Goal: Information Seeking & Learning: Learn about a topic

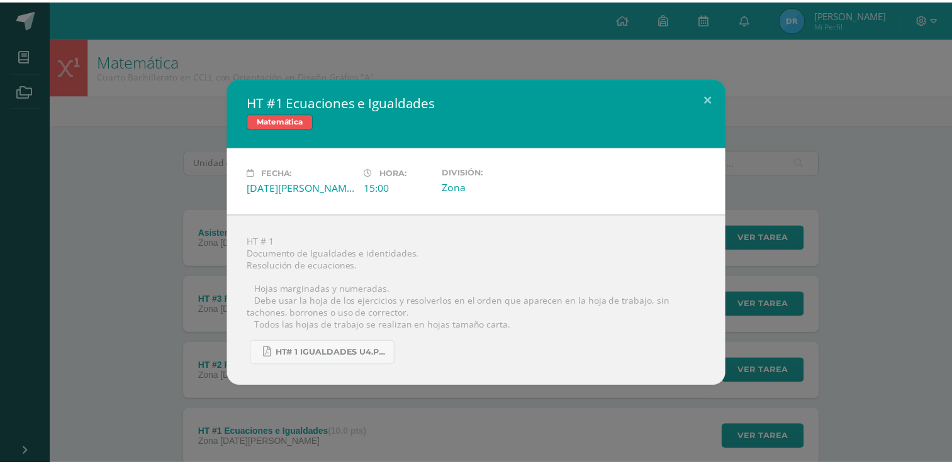
scroll to position [86, 0]
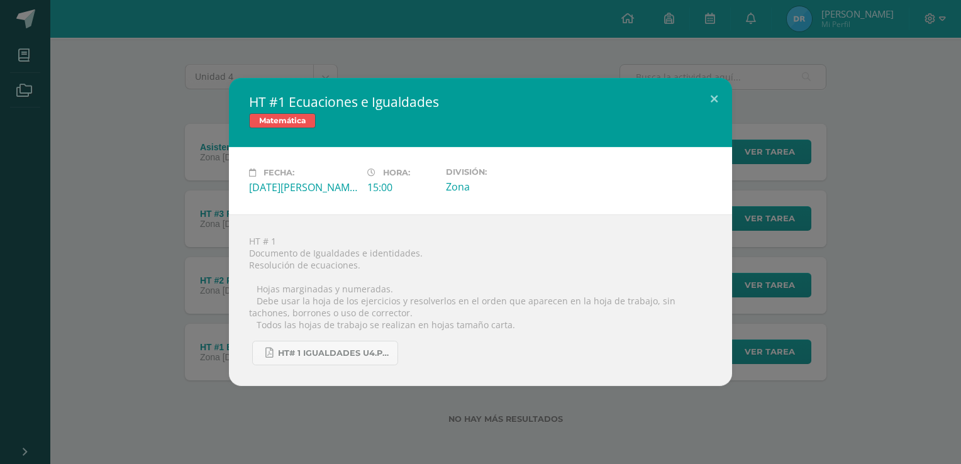
drag, startPoint x: 0, startPoint y: 0, endPoint x: 35, endPoint y: 17, distance: 38.6
click at [35, 17] on div "HT #1 Ecuaciones e Igualdades Matemática Fecha: [DATE][PERSON_NAME] Hora: 15:00…" at bounding box center [480, 232] width 961 height 464
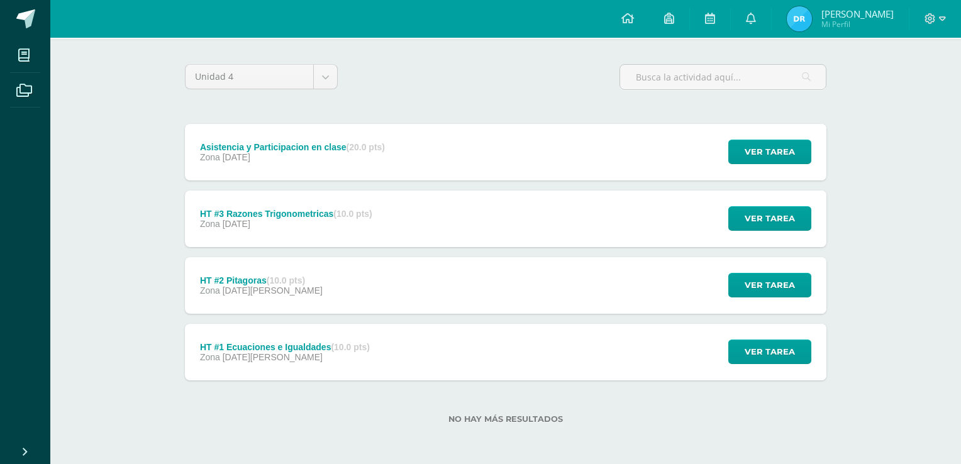
click at [35, 17] on div "HT #1 Ecuaciones e Igualdades Matemática Fecha: [DATE][PERSON_NAME] Hora: 15:00…" at bounding box center [480, 232] width 961 height 464
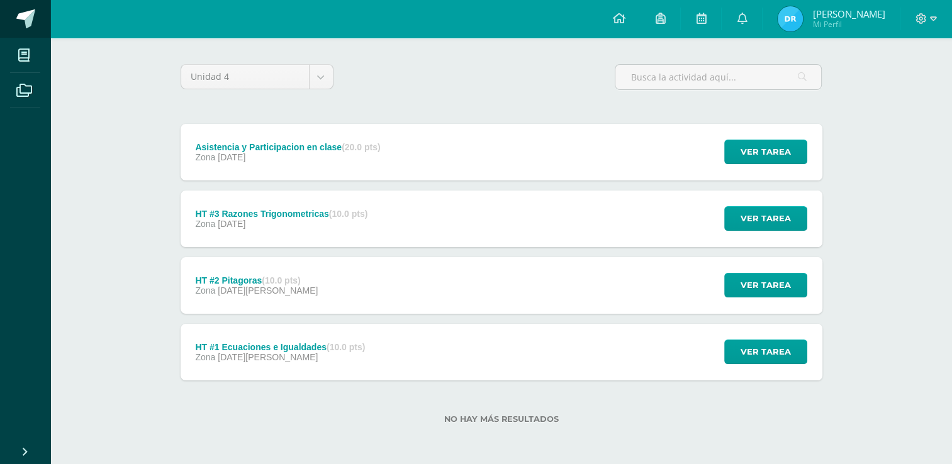
click at [34, 16] on span at bounding box center [25, 18] width 19 height 19
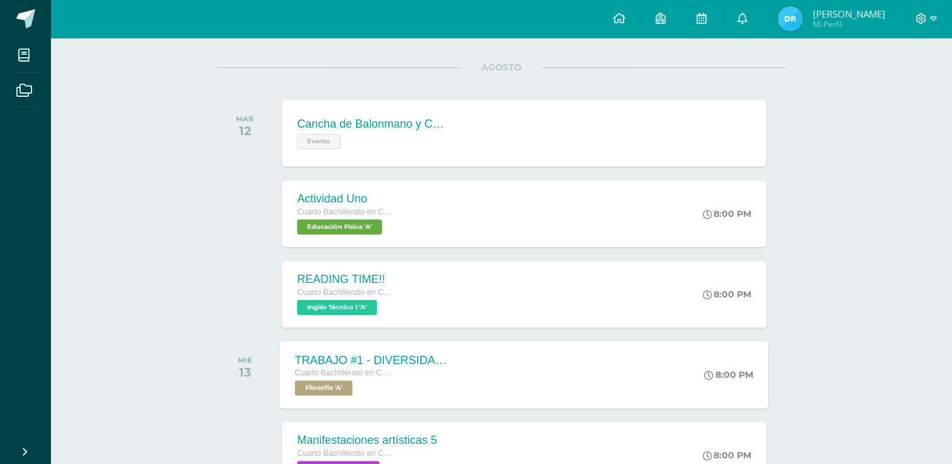
scroll to position [189, 0]
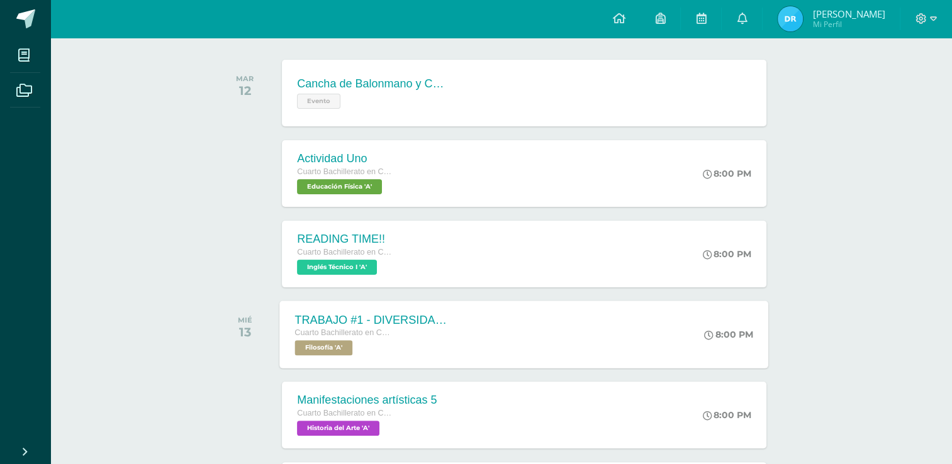
click at [441, 325] on div "TRABAJO #1 - DIVERSIDAD CULTURAL" at bounding box center [371, 319] width 152 height 13
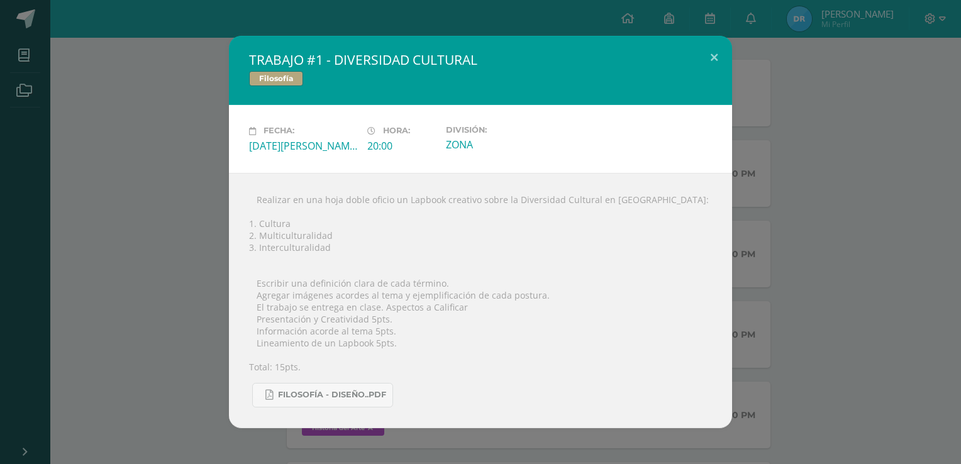
click at [176, 201] on div "TRABAJO #1 - DIVERSIDAD CULTURAL Filosofía Fecha: Miércoles 13 de Agosto Hora: …" at bounding box center [480, 232] width 951 height 392
